Goal: Task Accomplishment & Management: Use online tool/utility

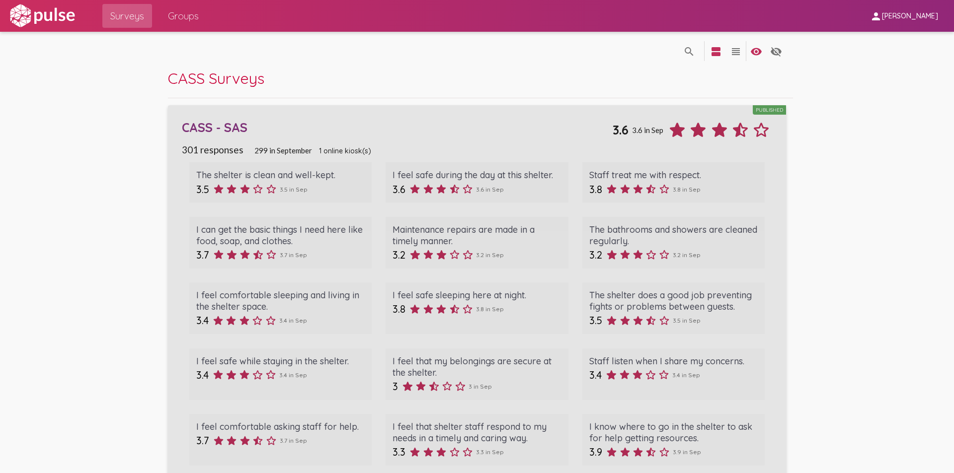
click at [200, 129] on div "CASS - SAS" at bounding box center [397, 127] width 430 height 15
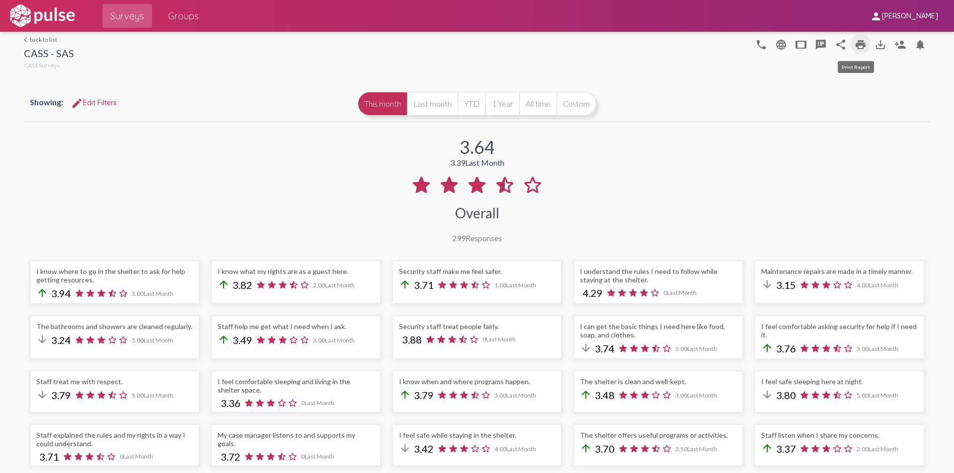
click at [854, 44] on mat-icon "print" at bounding box center [860, 45] width 12 height 12
click at [860, 43] on mat-icon "print" at bounding box center [860, 45] width 12 height 12
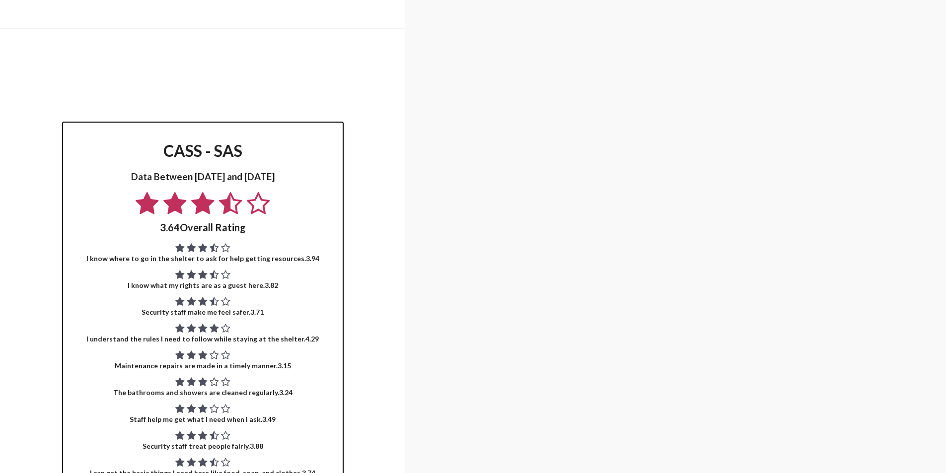
scroll to position [546, 0]
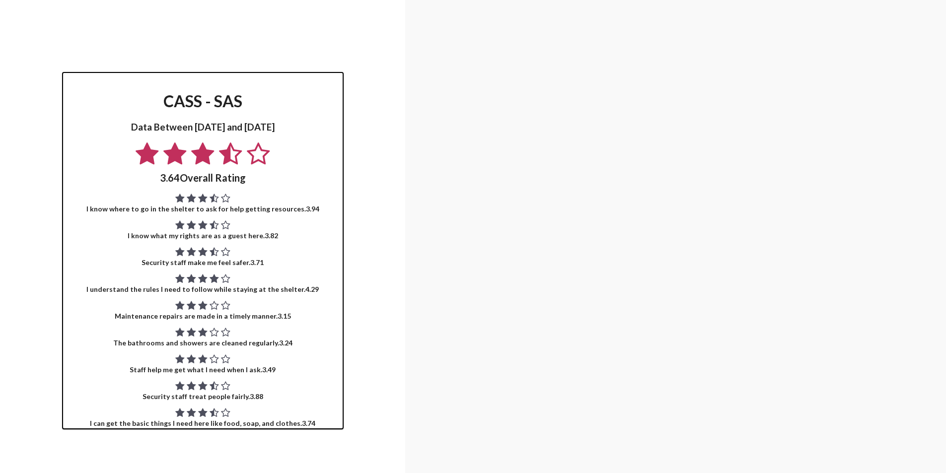
click at [291, 417] on div "I can get the basic things I need here like food, soap, and clothes. 3.74" at bounding box center [203, 417] width 264 height 19
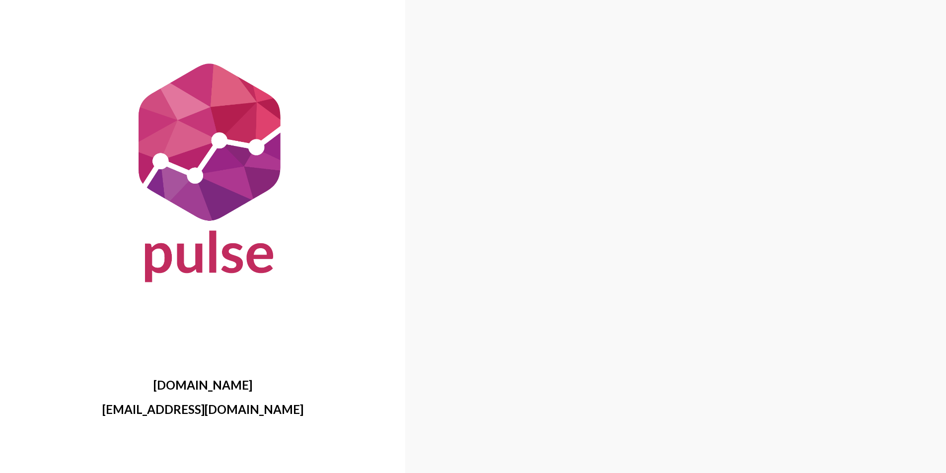
scroll to position [0, 0]
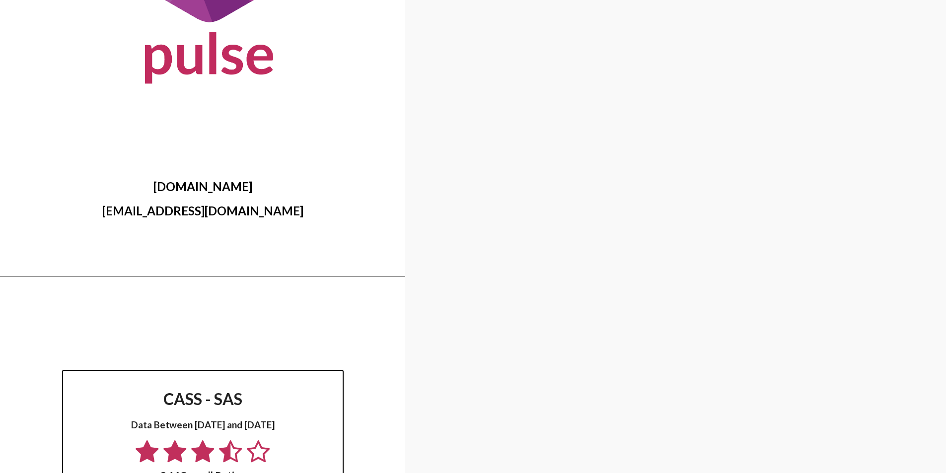
scroll to position [546, 0]
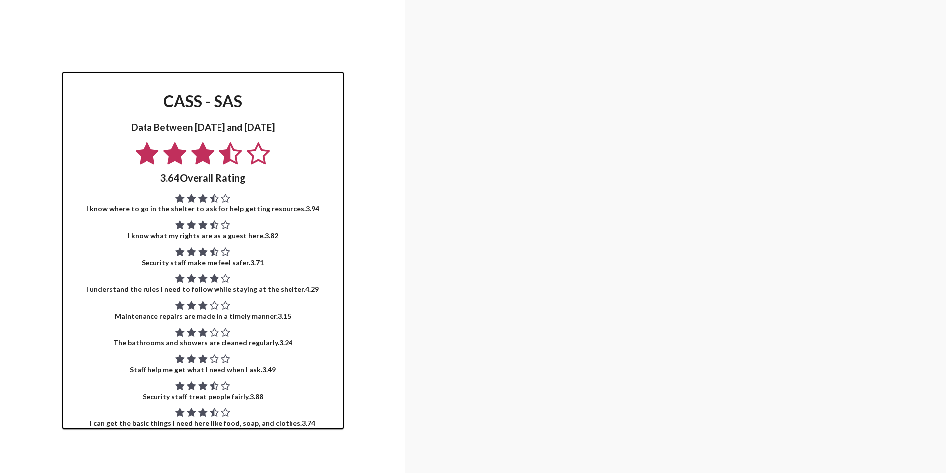
click at [274, 97] on h1 "CASS - SAS" at bounding box center [203, 100] width 264 height 19
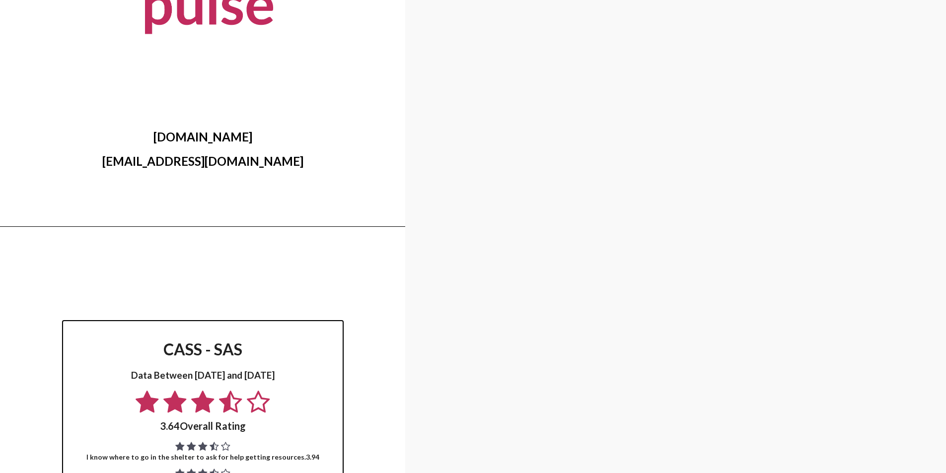
scroll to position [0, 0]
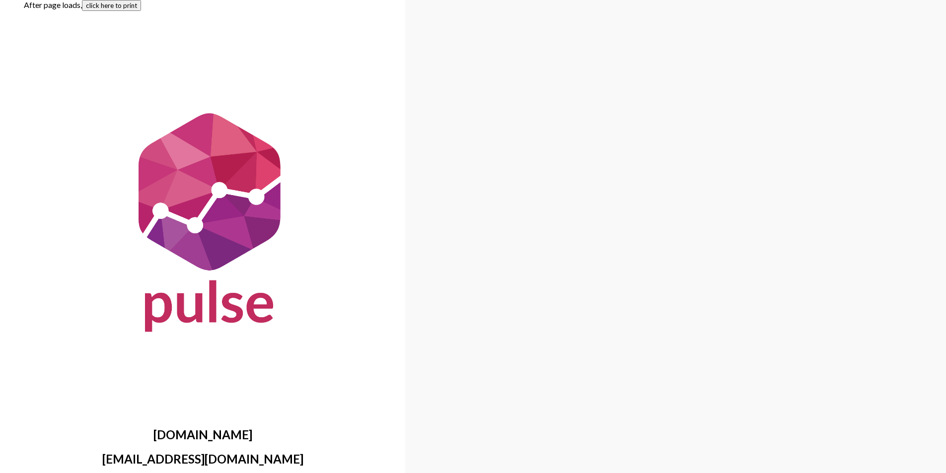
click at [116, 6] on button "click here to print" at bounding box center [111, 5] width 59 height 11
